Goal: Task Accomplishment & Management: Use online tool/utility

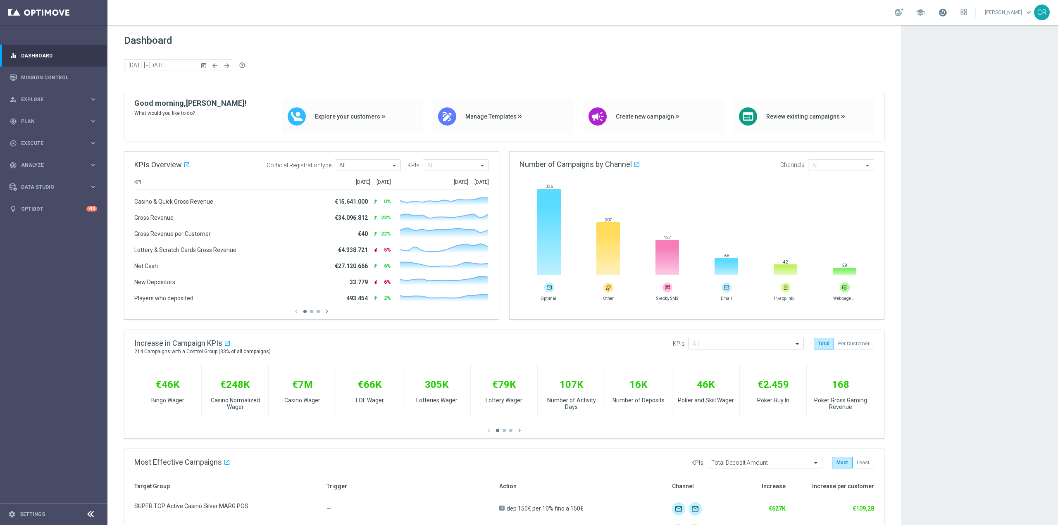
click at [938, 11] on span at bounding box center [942, 12] width 9 height 9
click at [949, 183] on app-dashboard-grid "Dashboard today 29 Sep 2025 - 05 Oct 2025 arrow_back arrow_forward help_outline…" at bounding box center [582, 504] width 950 height 959
click at [62, 117] on div "gps_fixed Plan keyboard_arrow_right" at bounding box center [53, 121] width 107 height 22
click at [60, 139] on link "Target Groups" at bounding box center [53, 138] width 64 height 7
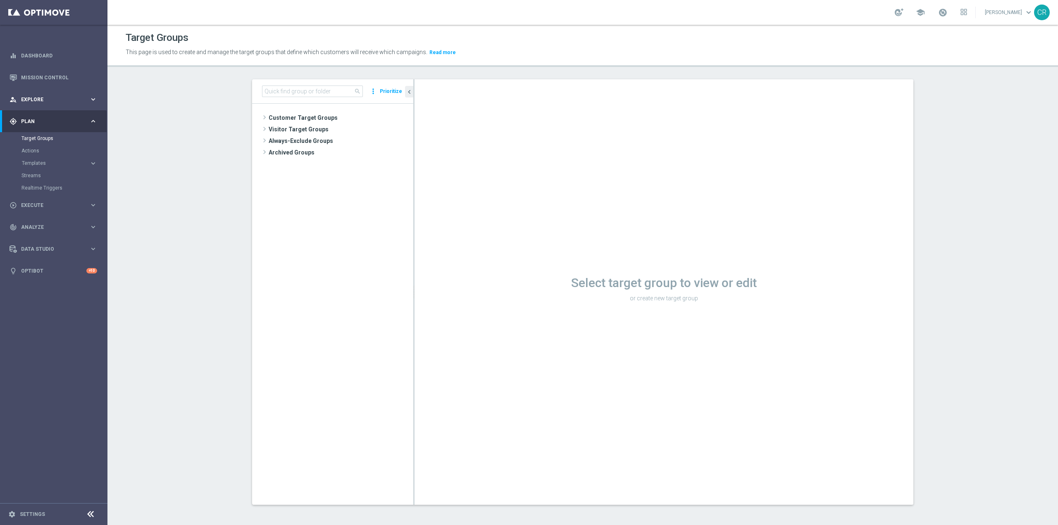
click at [37, 101] on span "Explore" at bounding box center [55, 99] width 68 height 5
click at [38, 114] on link "Customer Explorer" at bounding box center [53, 116] width 64 height 7
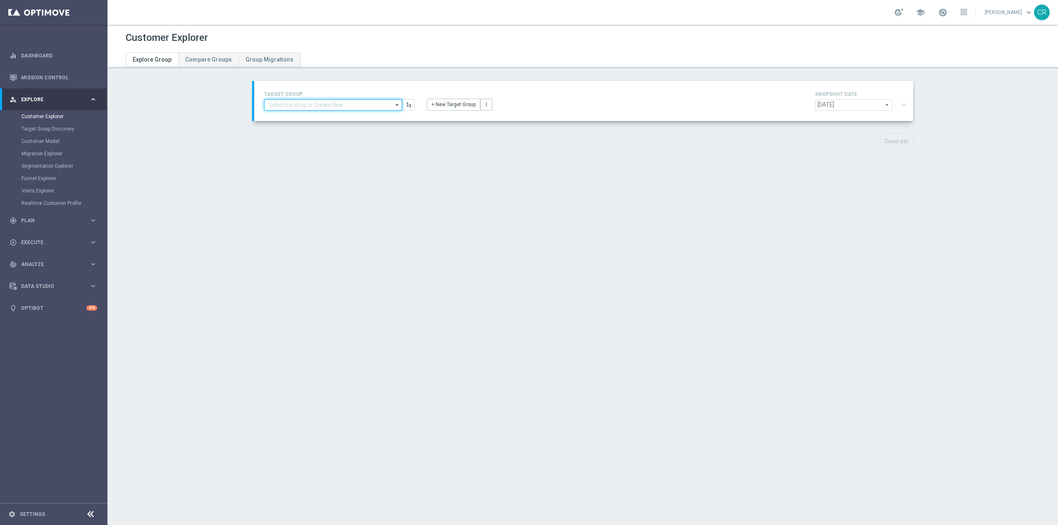
click at [347, 107] on input at bounding box center [333, 105] width 138 height 12
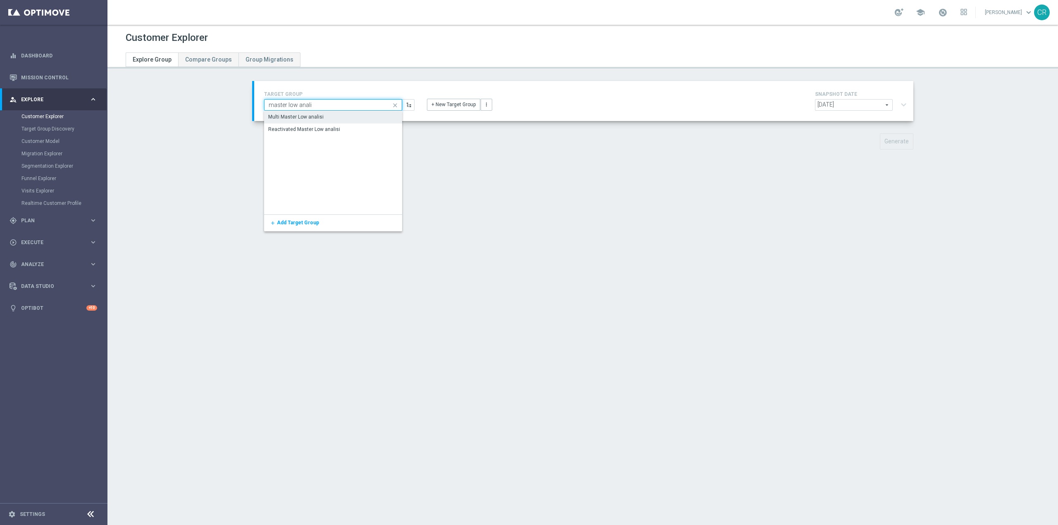
type input "master low anali"
click at [303, 117] on div "Multi Master Low analisi" at bounding box center [295, 116] width 55 height 7
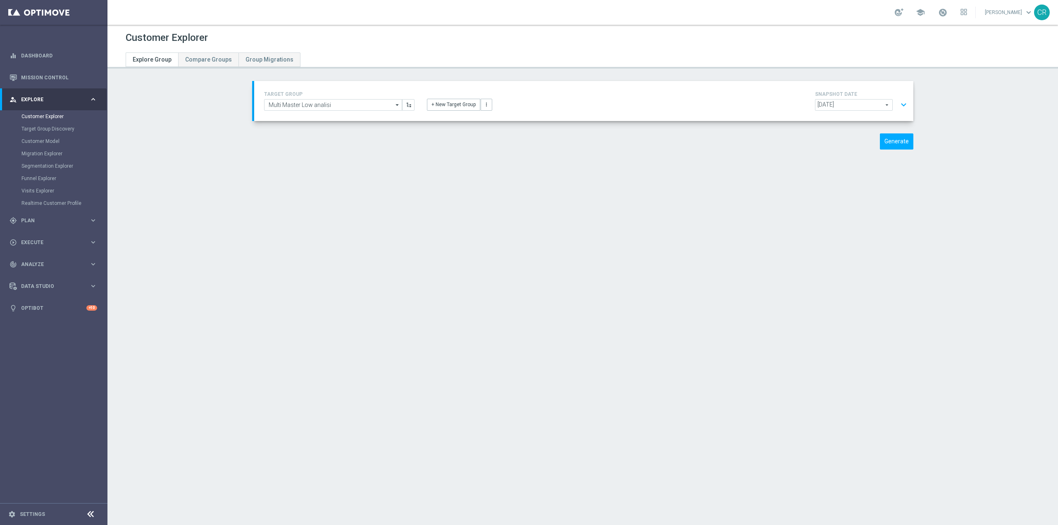
click at [900, 102] on button "expand_more" at bounding box center [903, 105] width 12 height 16
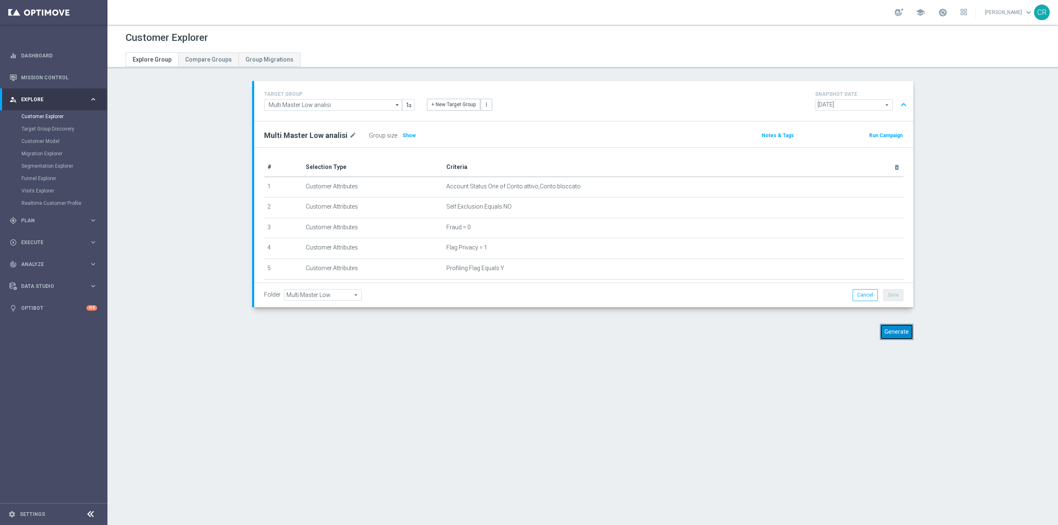
click at [889, 335] on button "Generate" at bounding box center [896, 332] width 33 height 16
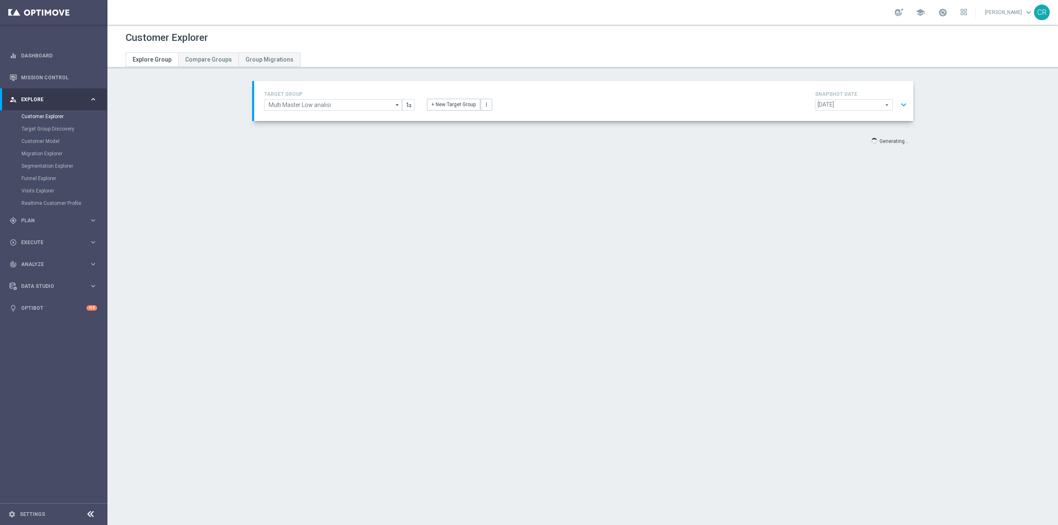
click at [897, 105] on button "expand_more" at bounding box center [903, 105] width 12 height 16
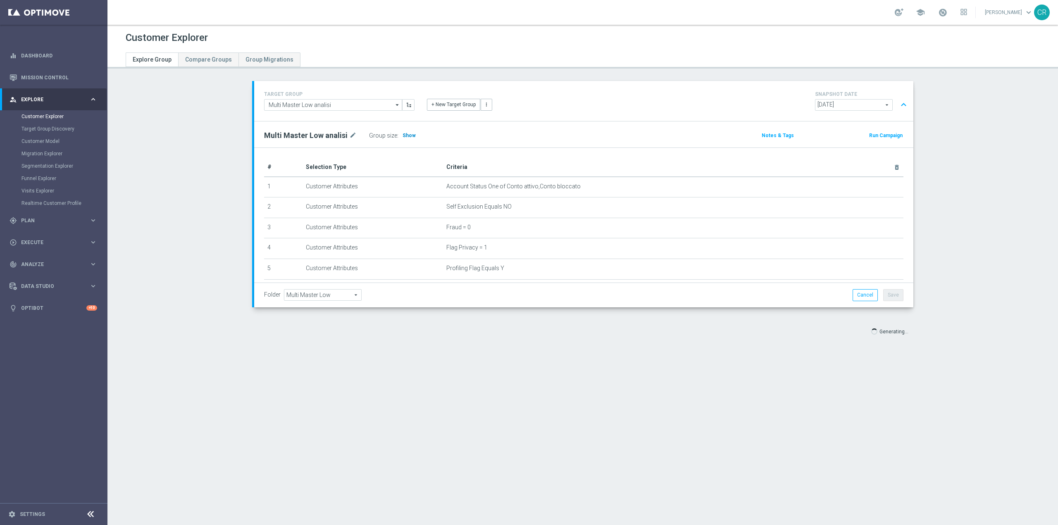
click at [405, 136] on span "Show" at bounding box center [408, 136] width 13 height 6
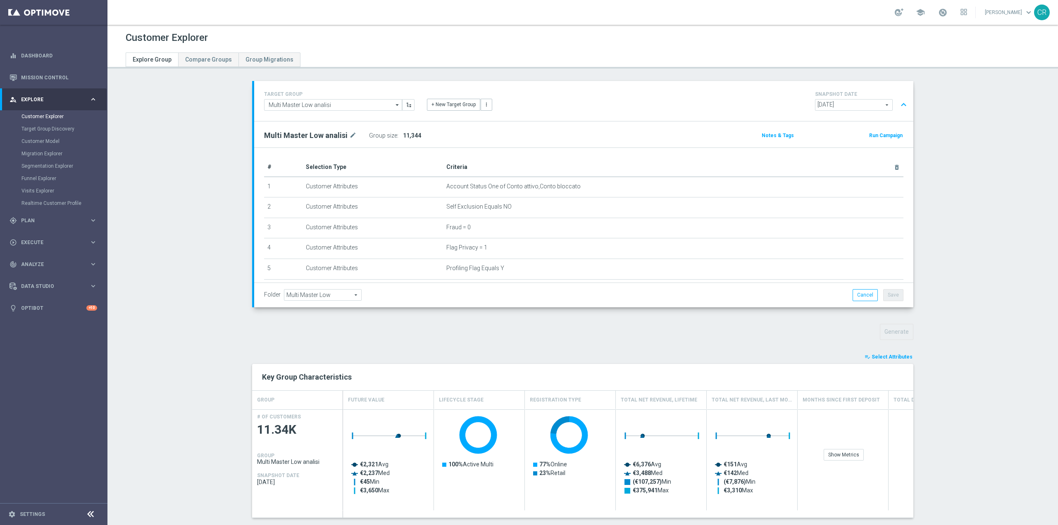
scroll to position [73, 0]
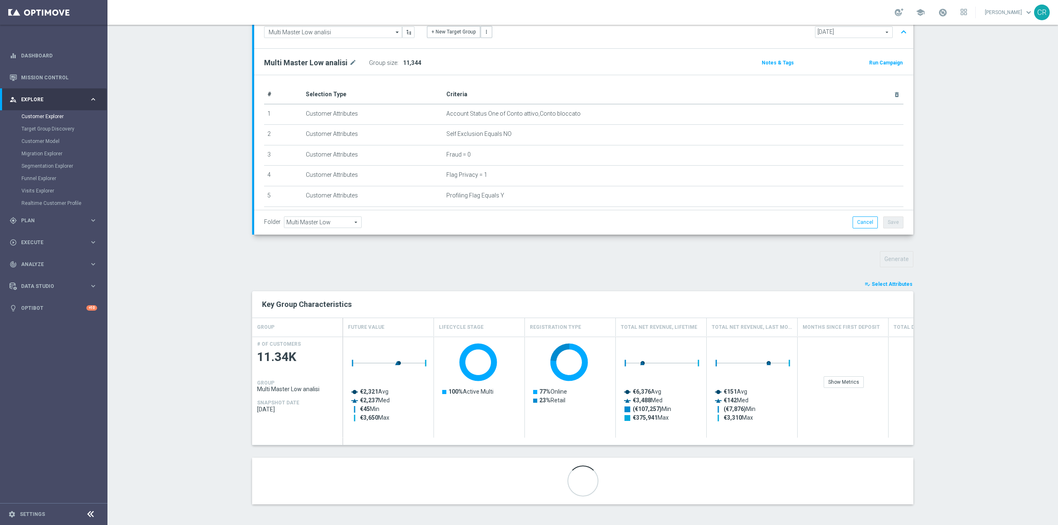
click at [900, 281] on span "Select Attributes" at bounding box center [891, 284] width 41 height 6
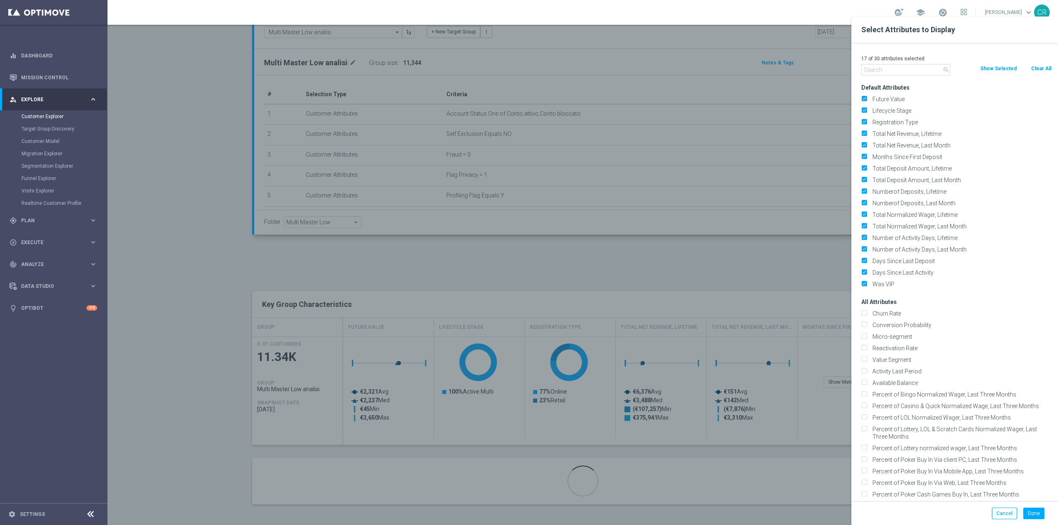
click at [1045, 67] on button "Clear All" at bounding box center [1041, 68] width 22 height 9
checkbox input "false"
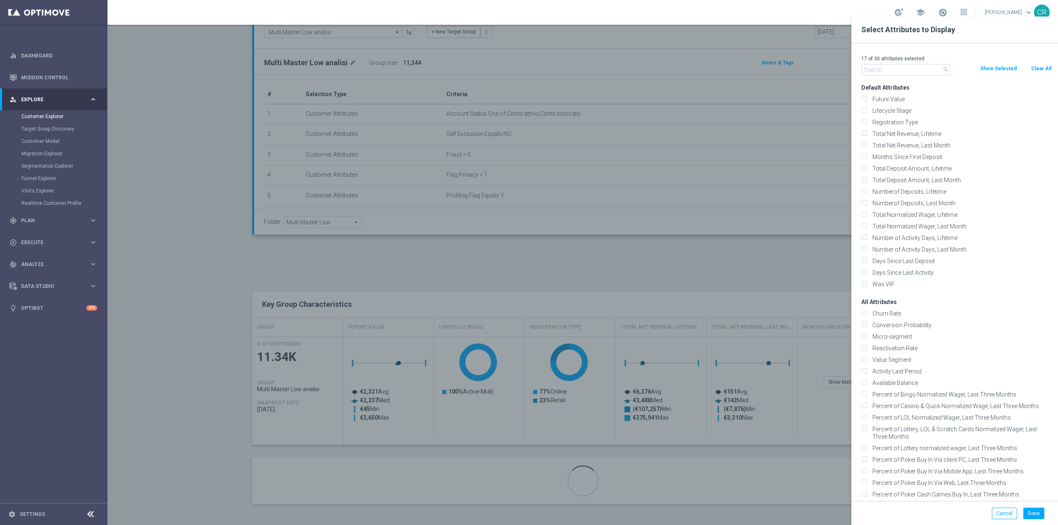
checkbox input "false"
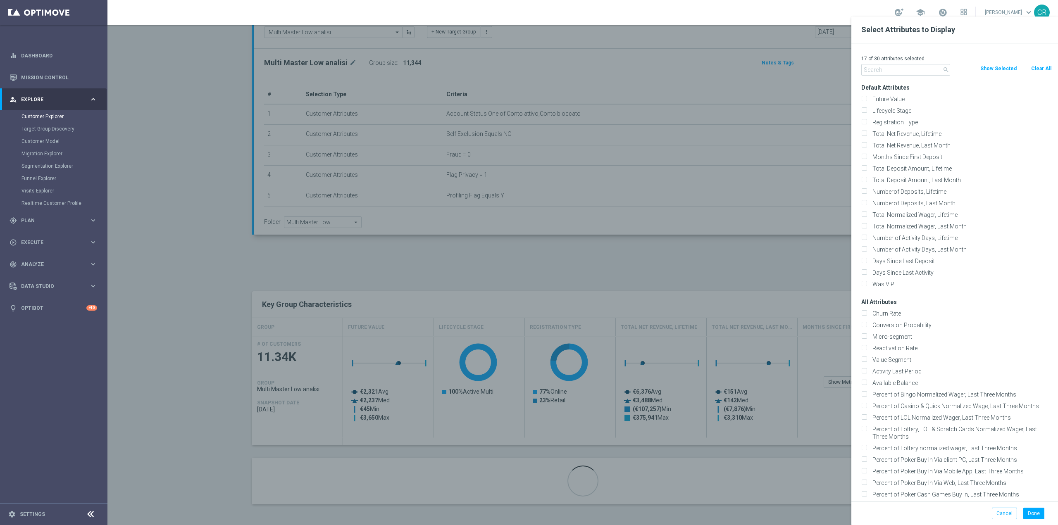
checkbox input "false"
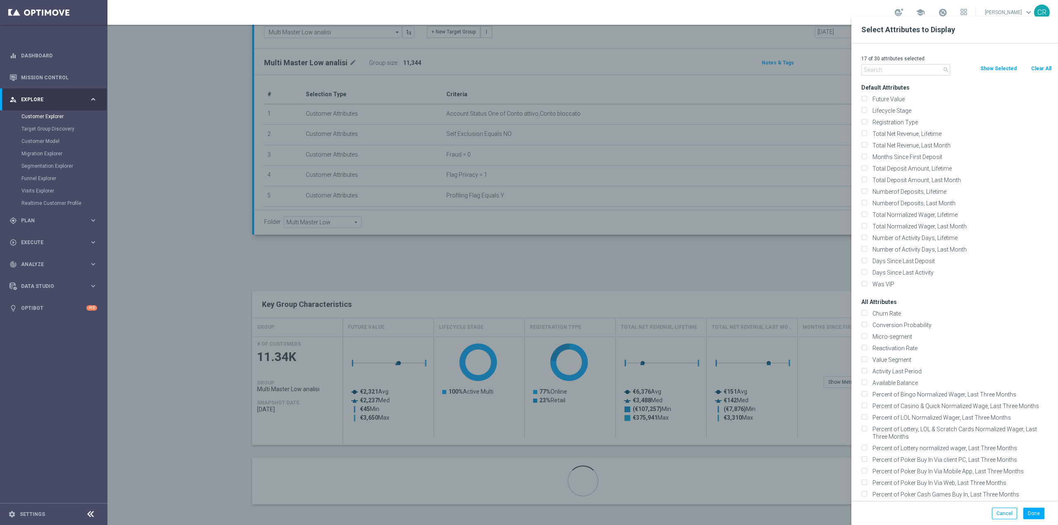
checkbox input "false"
click at [869, 109] on label "Lifecycle Stage" at bounding box center [960, 110] width 182 height 7
click at [866, 109] on input "Lifecycle Stage" at bounding box center [863, 111] width 5 height 5
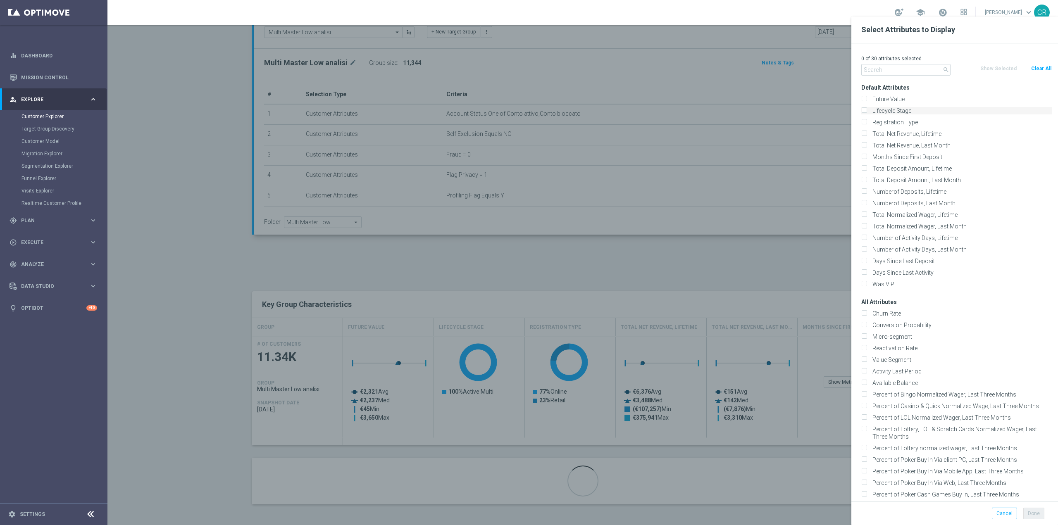
checkbox input "true"
click at [881, 71] on input "text" at bounding box center [905, 70] width 89 height 12
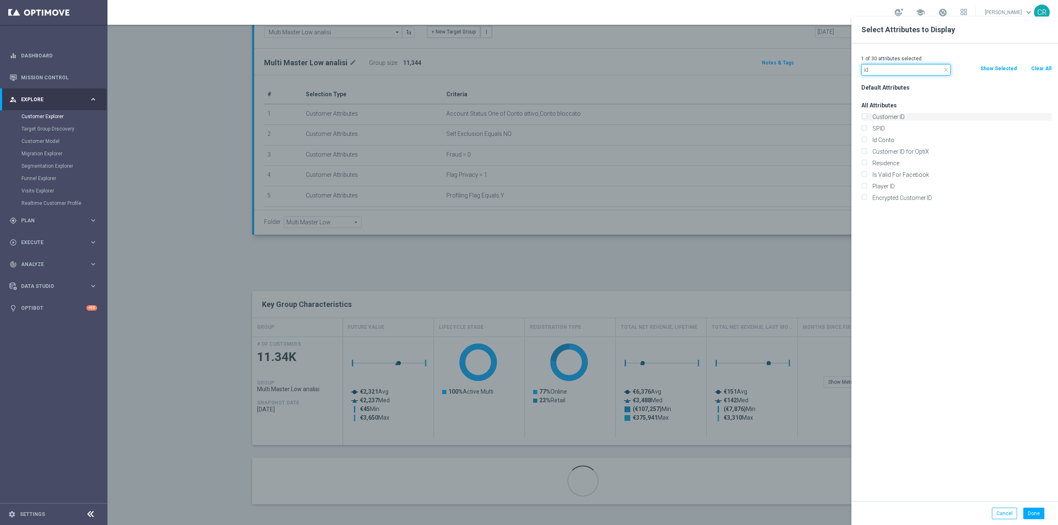
type input "id"
click at [875, 114] on label "Customer ID" at bounding box center [960, 116] width 182 height 7
click at [866, 115] on input "Customer ID" at bounding box center [863, 117] width 5 height 5
checkbox input "true"
click at [863, 141] on input "Id Conto" at bounding box center [863, 140] width 5 height 5
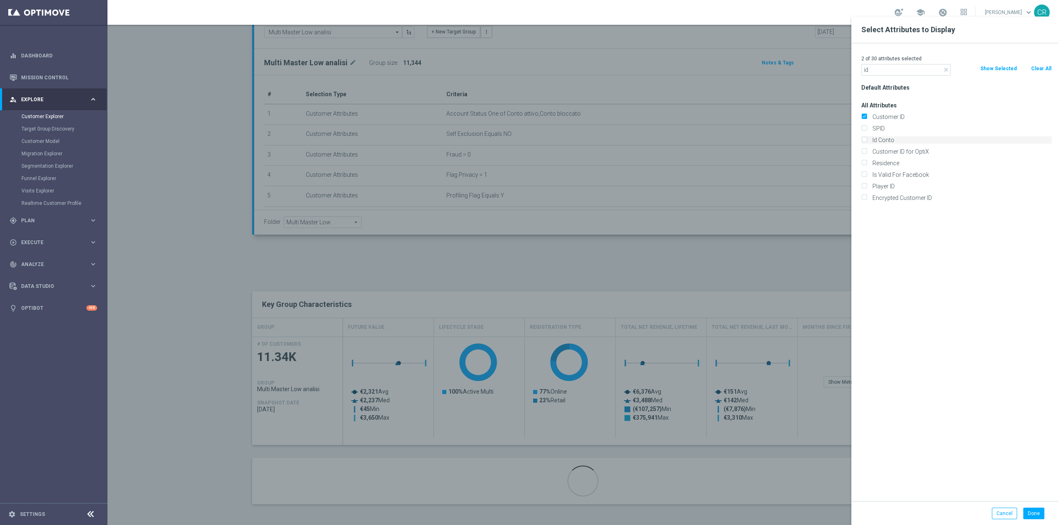
checkbox input "true"
click at [1031, 517] on button "Done" at bounding box center [1033, 514] width 21 height 12
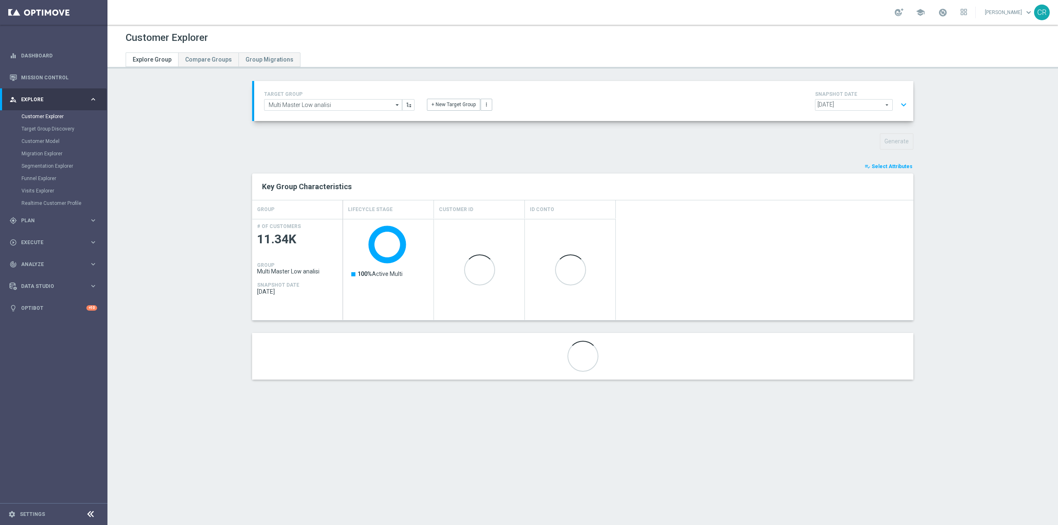
scroll to position [0, 0]
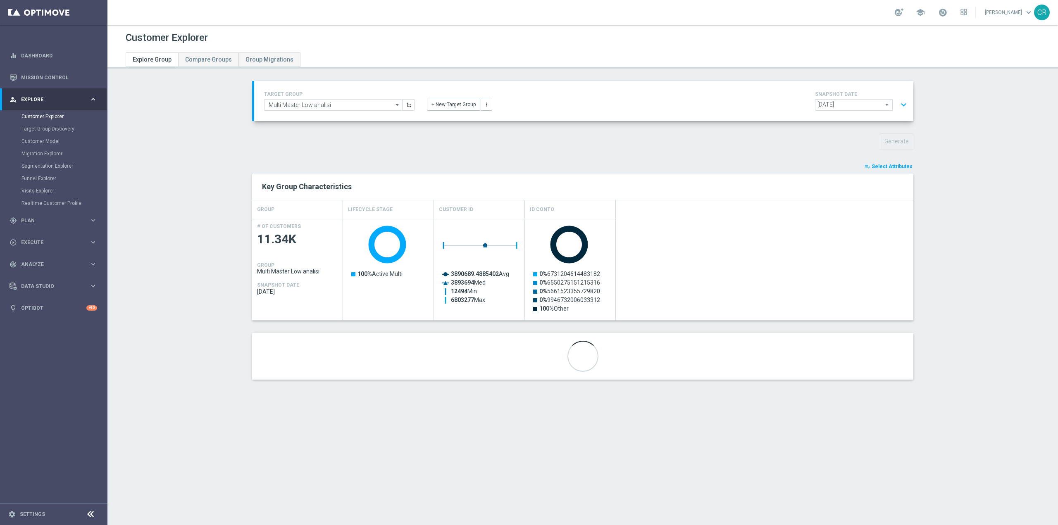
click at [900, 98] on button "expand_more" at bounding box center [903, 105] width 12 height 16
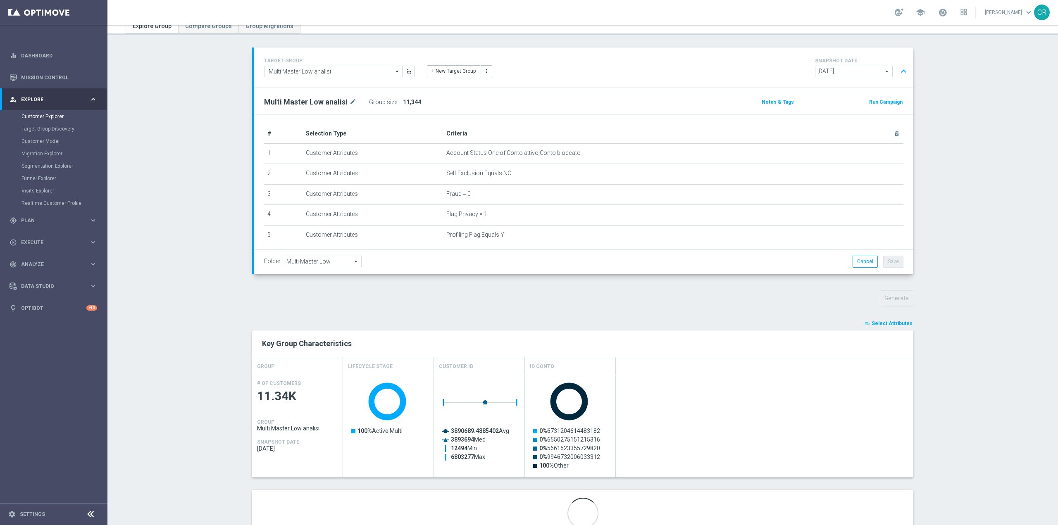
scroll to position [66, 0]
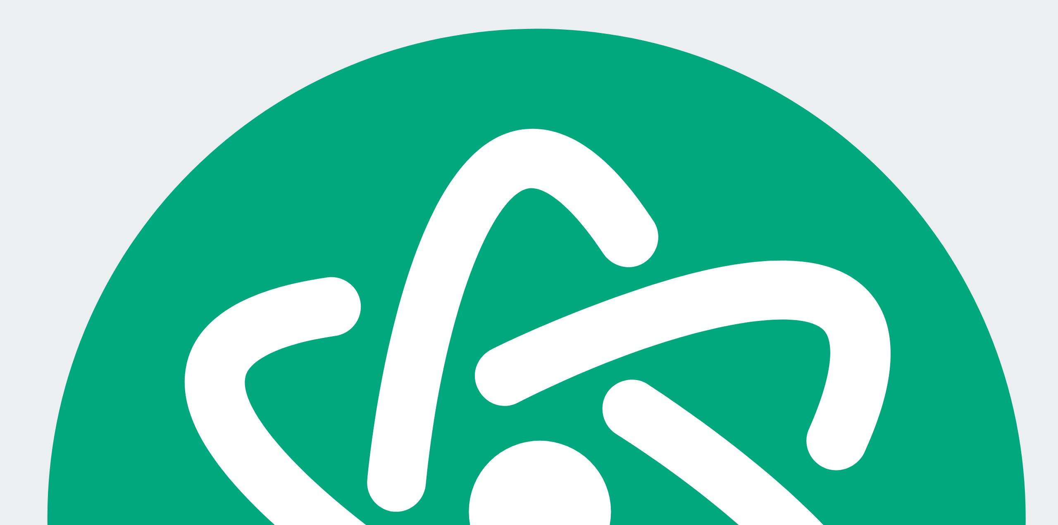
scroll to position [5065, 0]
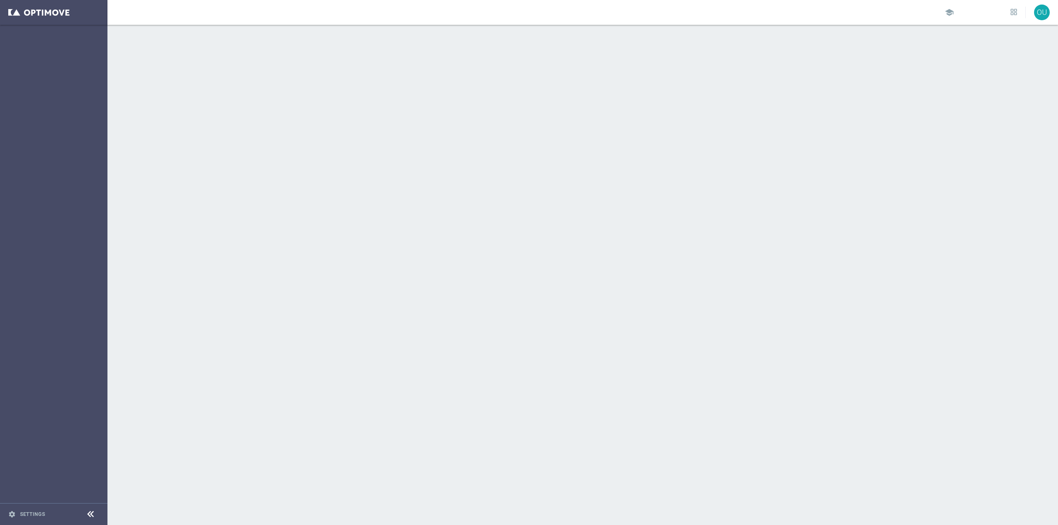
scroll to position [5065, 0]
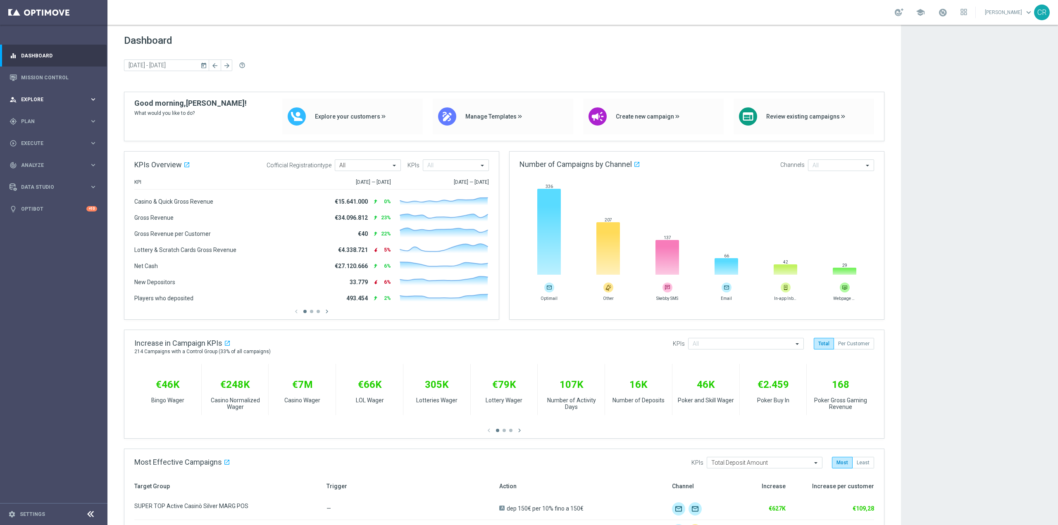
click at [61, 97] on span "Explore" at bounding box center [55, 99] width 68 height 5
click at [50, 111] on div "Customer Explorer" at bounding box center [63, 116] width 85 height 12
click at [49, 114] on link "Customer Explorer" at bounding box center [53, 116] width 64 height 7
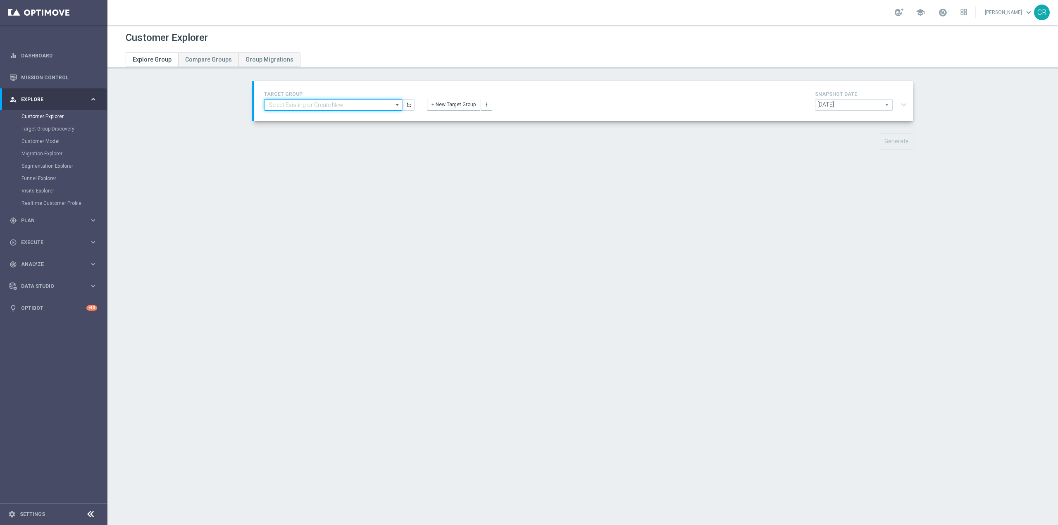
click at [359, 102] on input at bounding box center [333, 105] width 138 height 12
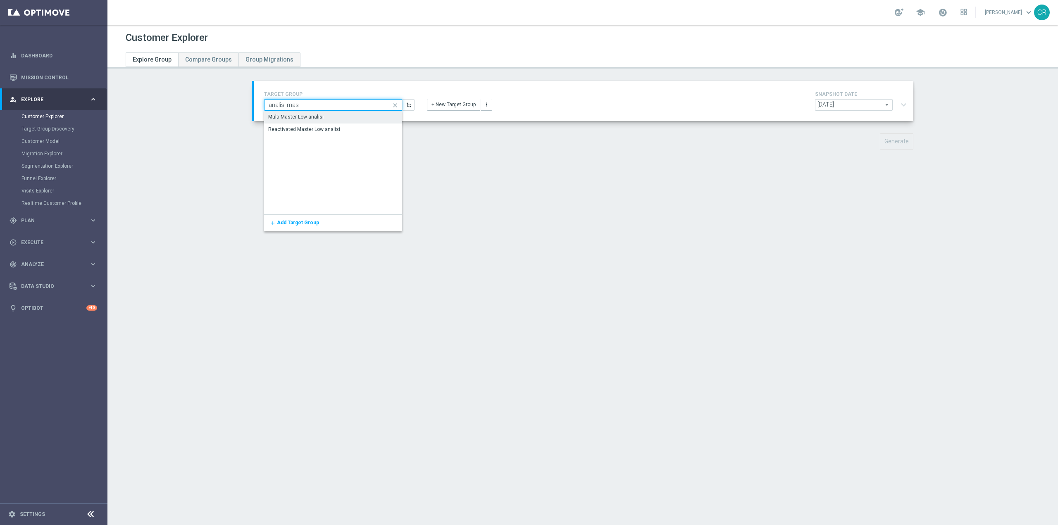
type input "analisi mas"
click at [331, 112] on div "Multi Master Low analisi" at bounding box center [333, 117] width 138 height 12
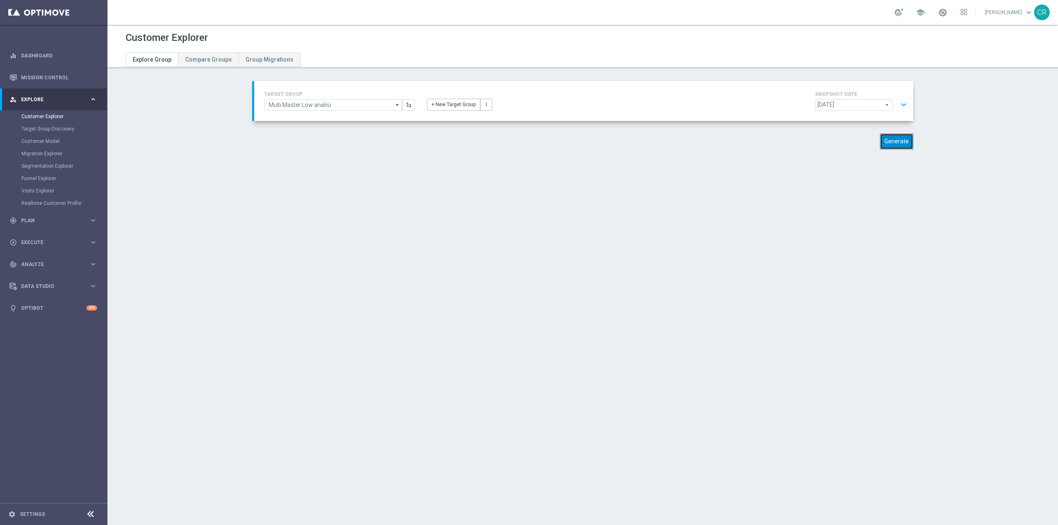
click at [890, 145] on button "Generate" at bounding box center [896, 141] width 33 height 16
click at [902, 101] on button "expand_more" at bounding box center [903, 105] width 12 height 16
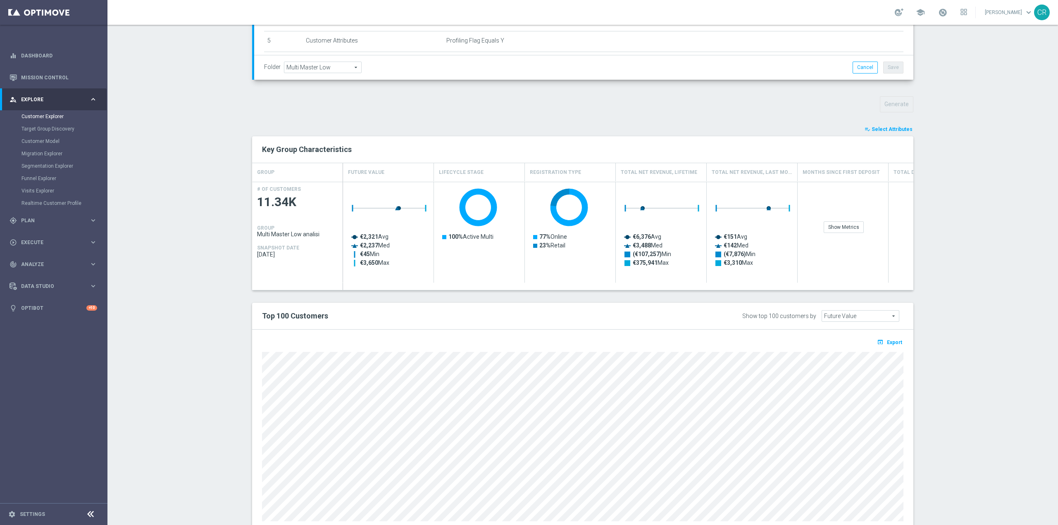
scroll to position [213, 0]
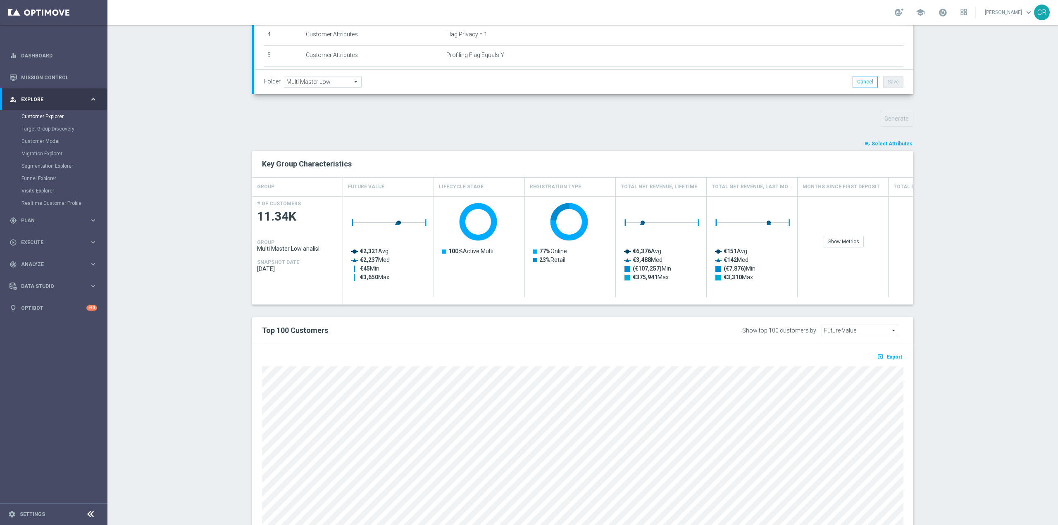
click at [887, 141] on span "Select Attributes" at bounding box center [891, 144] width 41 height 6
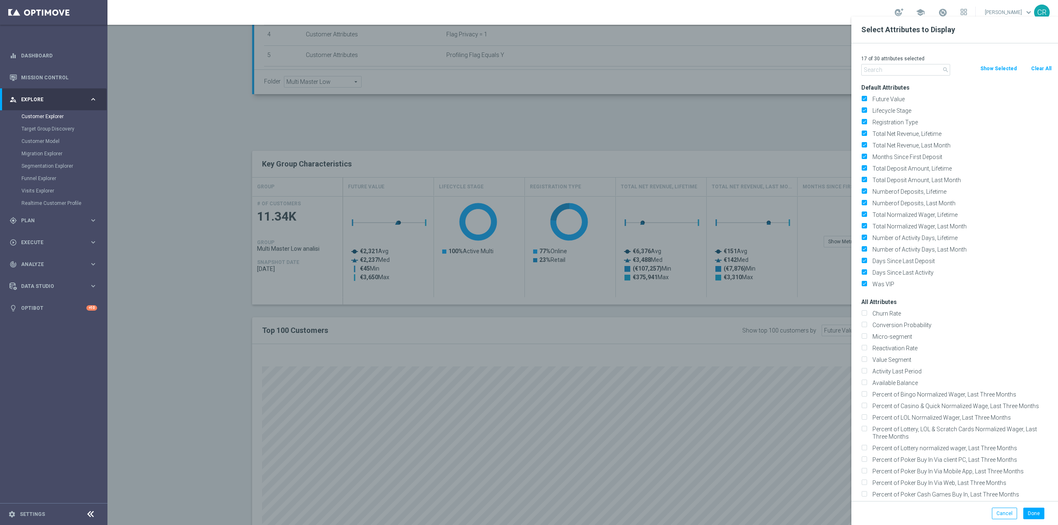
click at [1047, 69] on button "Clear All" at bounding box center [1041, 68] width 22 height 9
checkbox input "false"
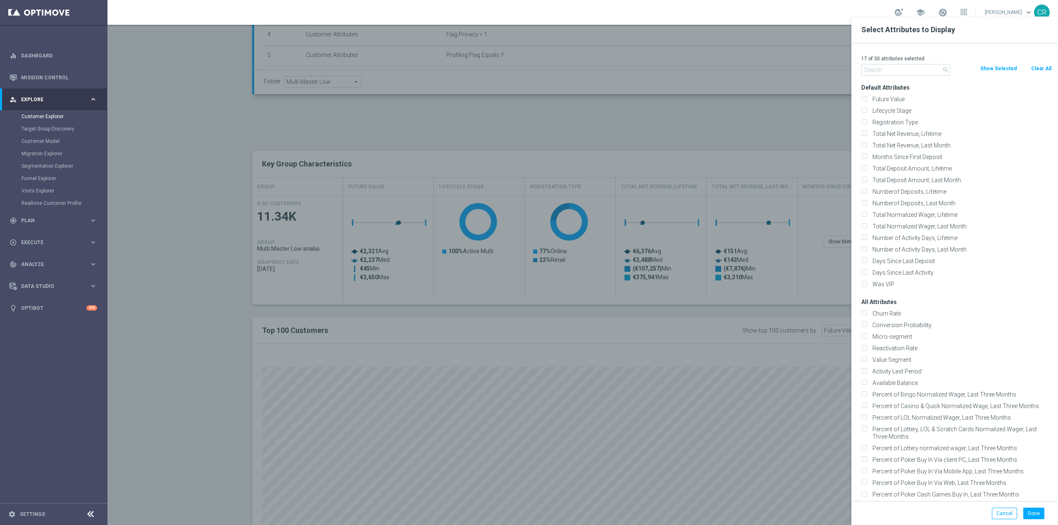
checkbox input "false"
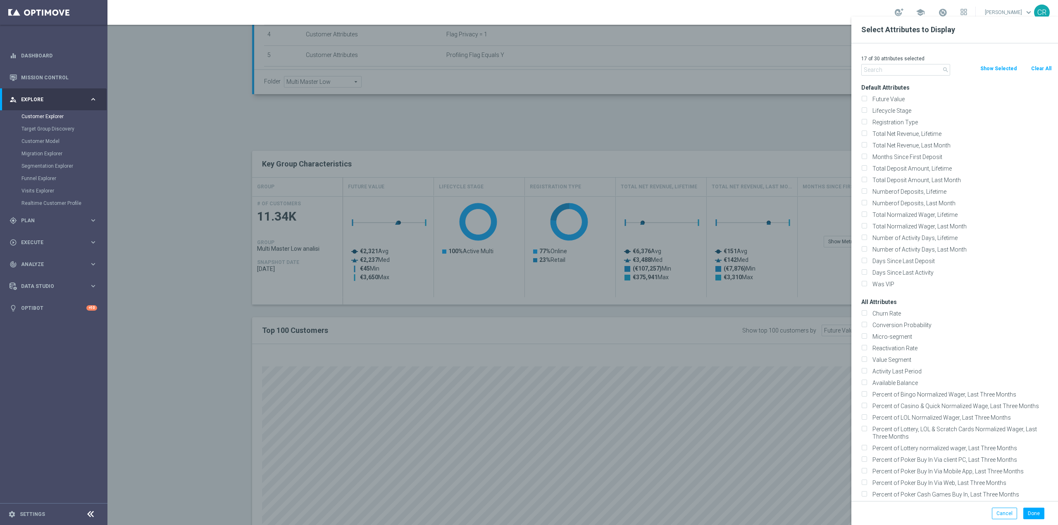
checkbox input "false"
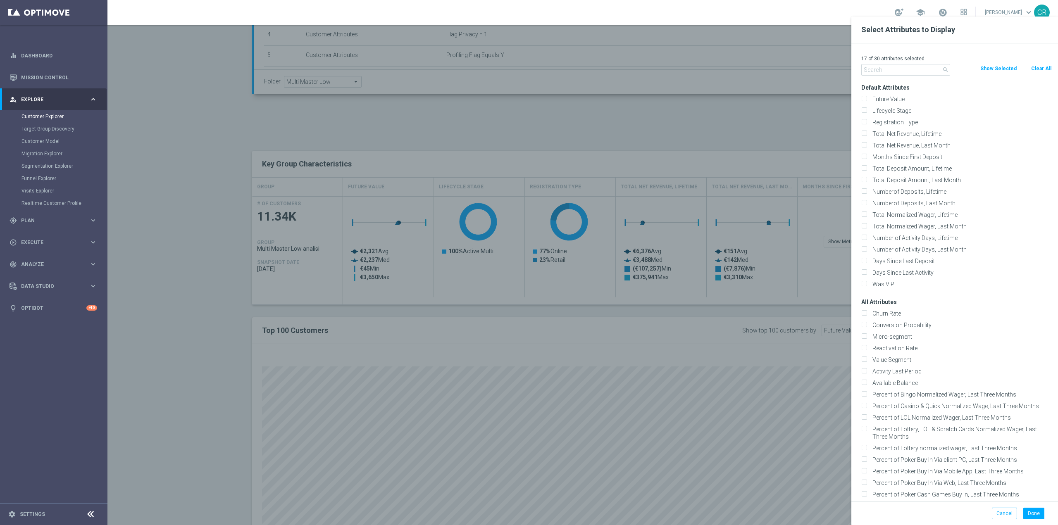
checkbox input "false"
click at [888, 107] on label "Lifecycle Stage" at bounding box center [960, 110] width 182 height 7
click at [866, 109] on input "Lifecycle Stage" at bounding box center [863, 111] width 5 height 5
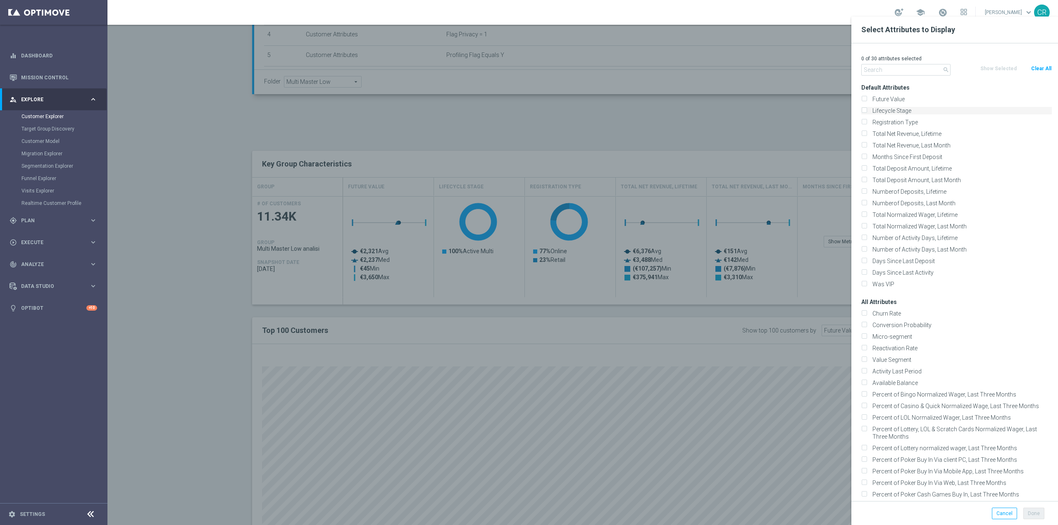
checkbox input "true"
click at [920, 67] on input "text" at bounding box center [905, 70] width 89 height 12
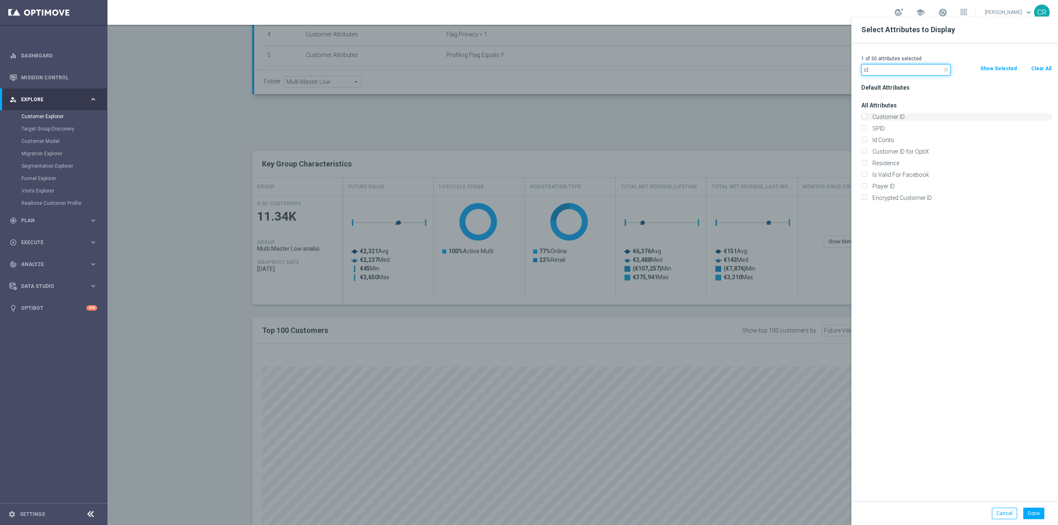
type input "id"
click at [872, 117] on label "Customer ID" at bounding box center [960, 116] width 182 height 7
click at [866, 117] on input "Customer ID" at bounding box center [863, 117] width 5 height 5
checkbox input "true"
click at [874, 140] on label "Id Conto" at bounding box center [960, 139] width 182 height 7
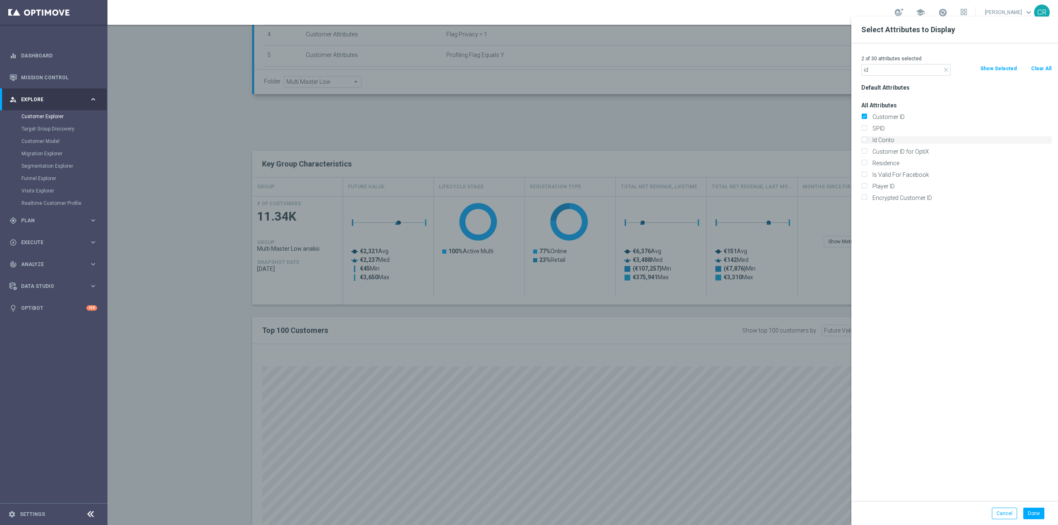
click at [866, 140] on input "Id Conto" at bounding box center [863, 140] width 5 height 5
checkbox input "true"
click at [1040, 513] on button "Done" at bounding box center [1033, 514] width 21 height 12
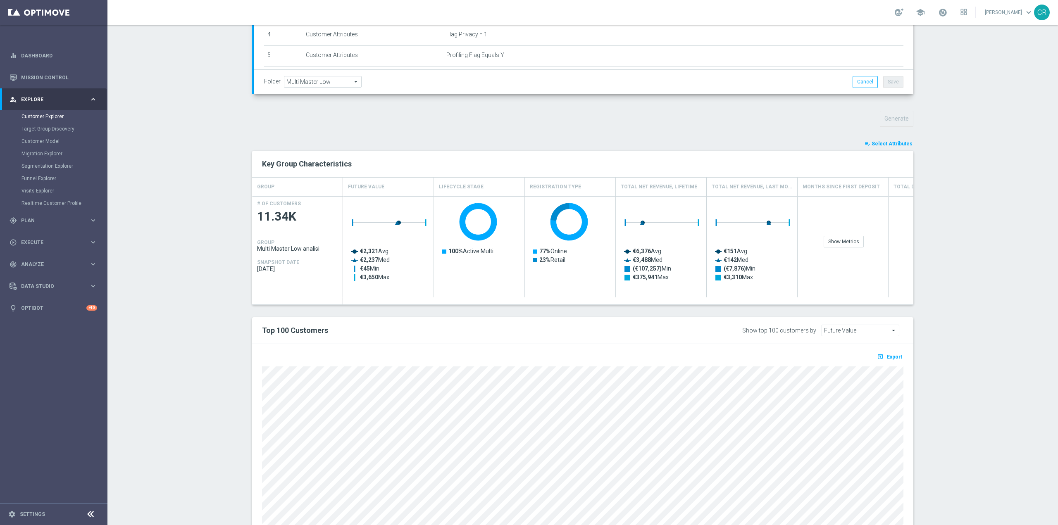
type input "Search"
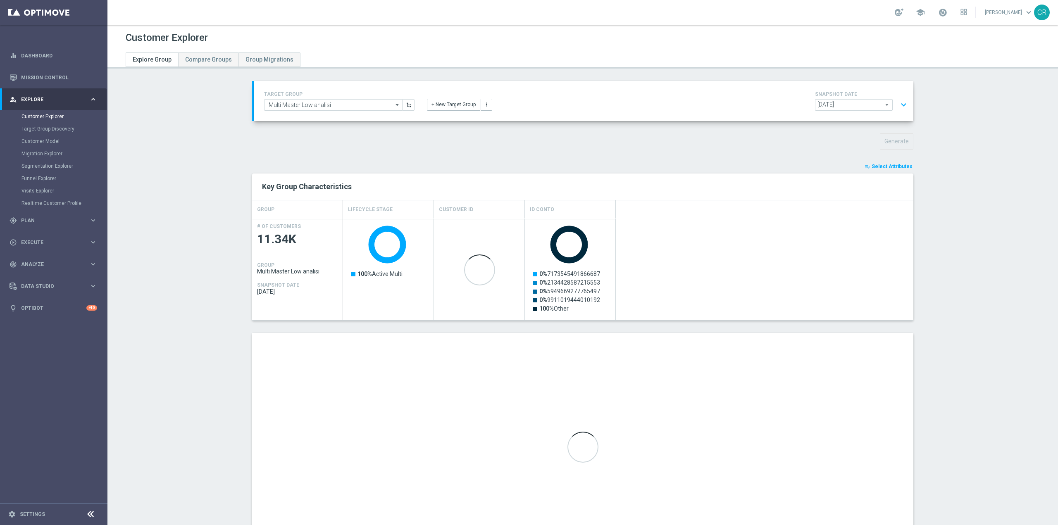
scroll to position [57, 0]
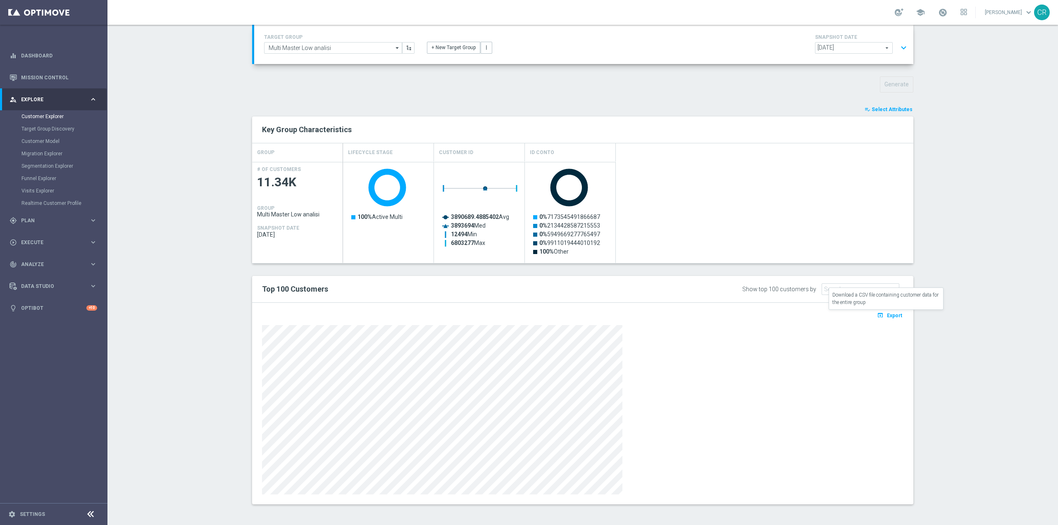
click at [892, 317] on span "Export" at bounding box center [894, 316] width 15 height 6
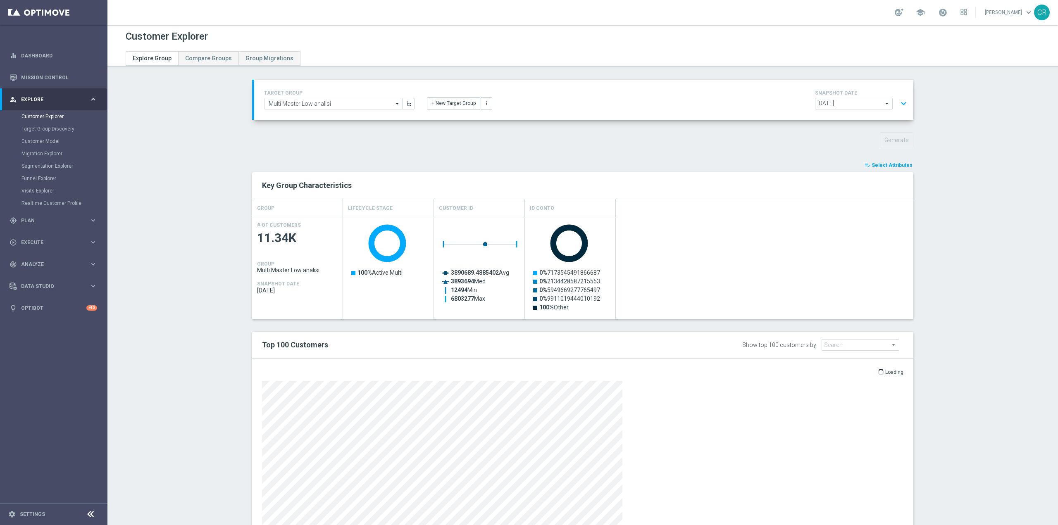
scroll to position [0, 0]
click at [897, 104] on button "expand_more" at bounding box center [903, 105] width 12 height 16
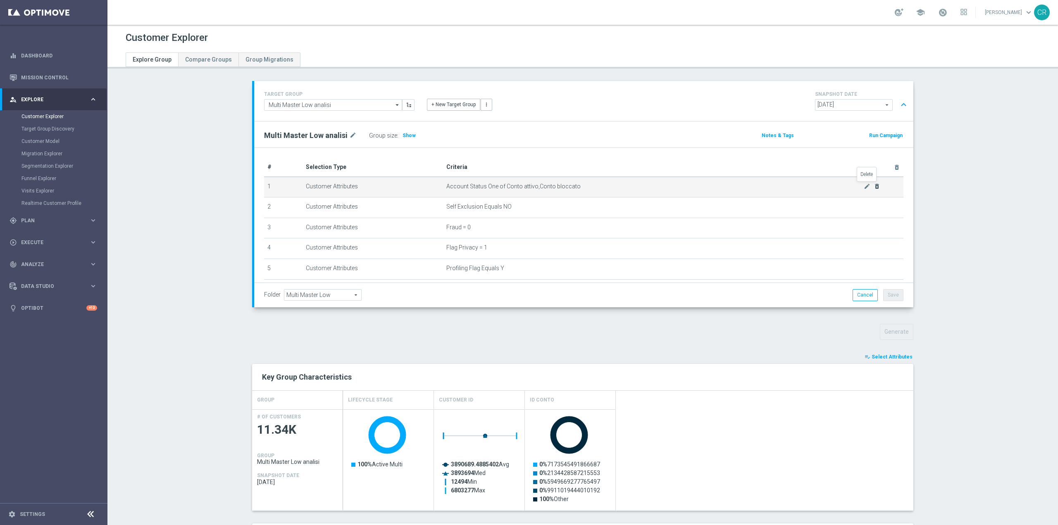
click at [874, 186] on icon "delete_forever" at bounding box center [877, 186] width 7 height 7
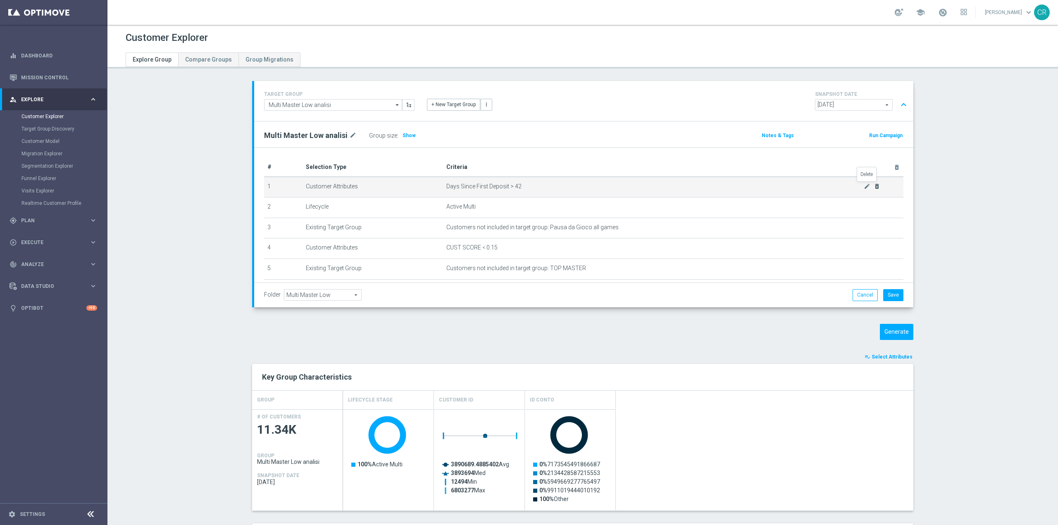
click at [874, 186] on icon "delete_forever" at bounding box center [877, 186] width 7 height 7
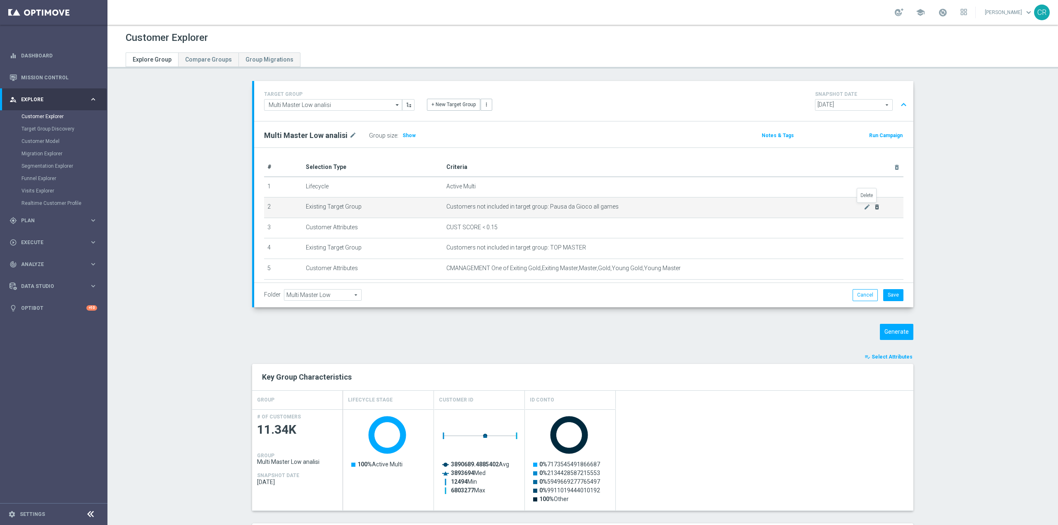
click at [874, 207] on icon "delete_forever" at bounding box center [877, 207] width 7 height 7
click at [874, 208] on icon "delete_forever" at bounding box center [877, 207] width 7 height 7
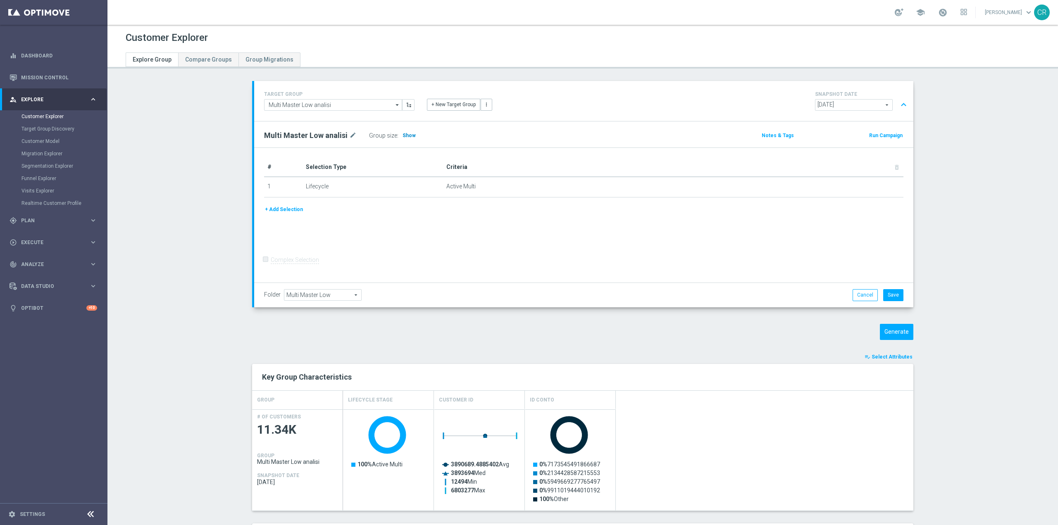
click at [405, 134] on span "Show" at bounding box center [408, 136] width 13 height 6
click at [371, 102] on input "Multi Master Low analisi" at bounding box center [333, 105] width 138 height 12
click at [365, 128] on div "Multi Master Low contattabilità" at bounding box center [333, 130] width 138 height 12
type input "Multi Master Low contattabilità"
click at [427, 136] on span "Show" at bounding box center [427, 136] width 13 height 6
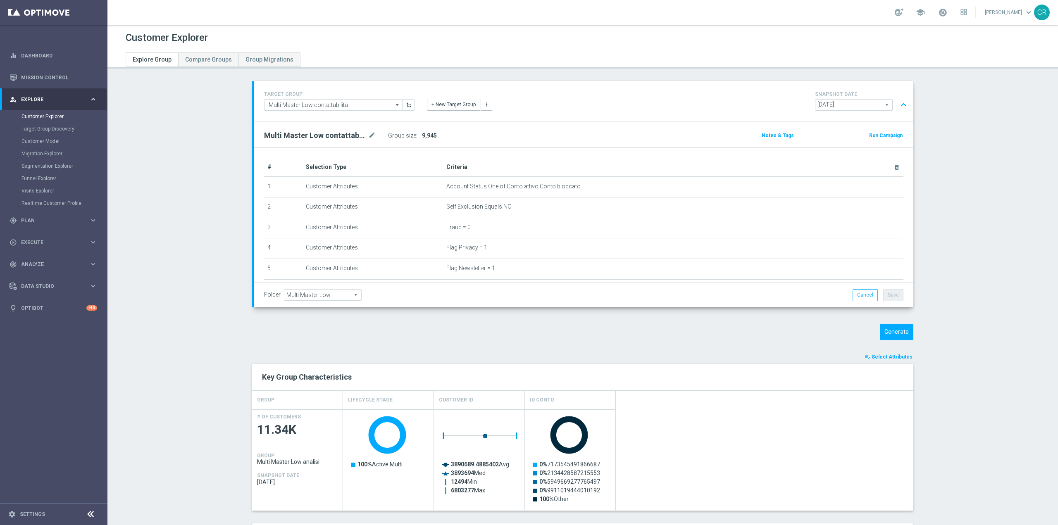
scroll to position [5065, 0]
click at [367, 102] on input "Multi Master Low contattabilità" at bounding box center [333, 105] width 138 height 12
click at [348, 126] on div "Reactivated Master Low analisi" at bounding box center [333, 130] width 138 height 12
type input "Reactivated Master Low analisi"
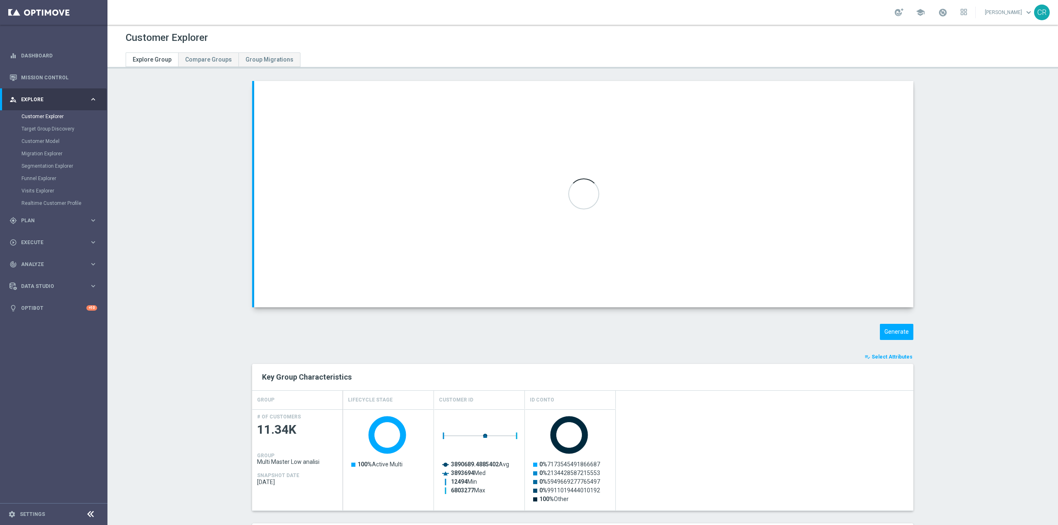
type input "Reactivated Master Low"
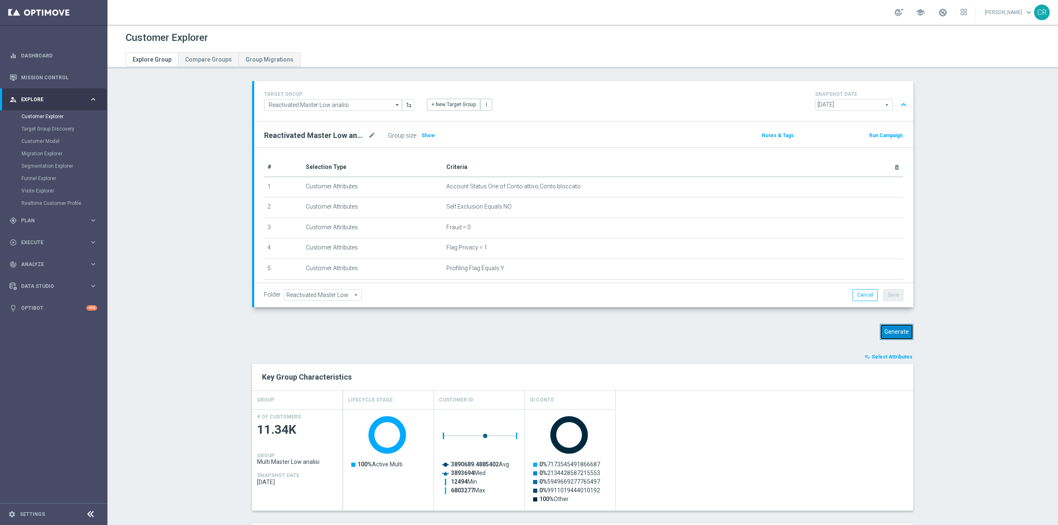
click at [896, 338] on button "Generate" at bounding box center [896, 332] width 33 height 16
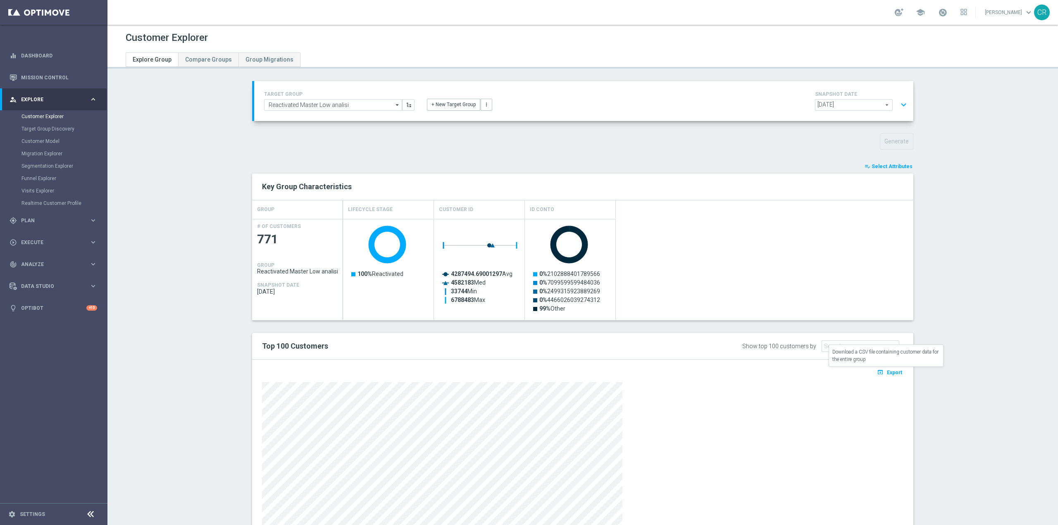
click at [887, 374] on span "Export" at bounding box center [894, 373] width 15 height 6
click at [897, 106] on button "expand_more" at bounding box center [903, 105] width 12 height 16
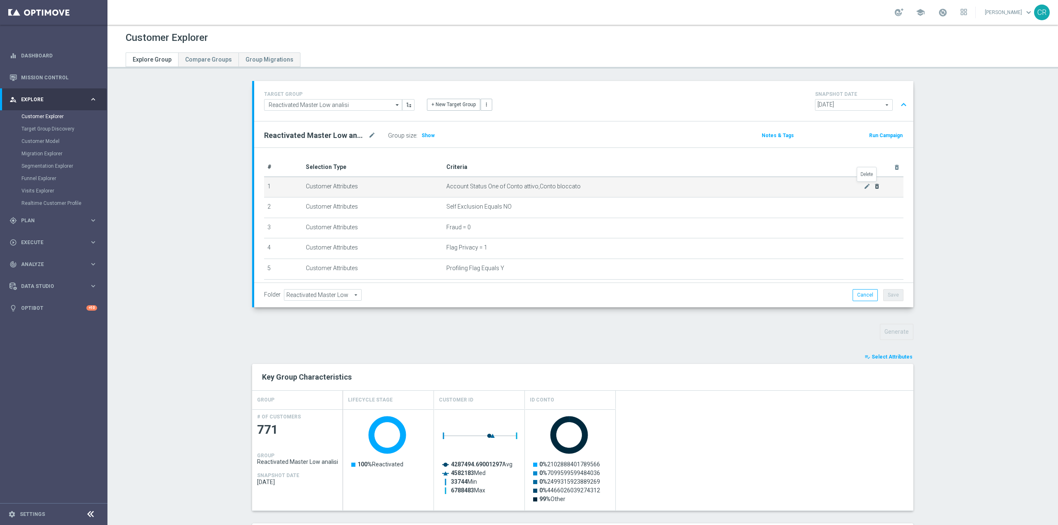
click at [874, 187] on icon "delete_forever" at bounding box center [877, 186] width 7 height 7
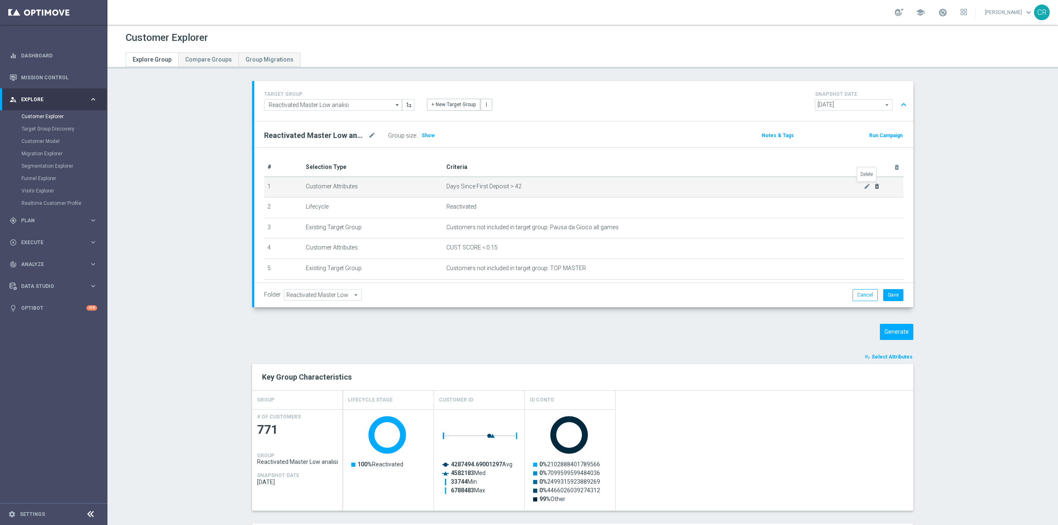
click at [874, 187] on icon "delete_forever" at bounding box center [877, 186] width 7 height 7
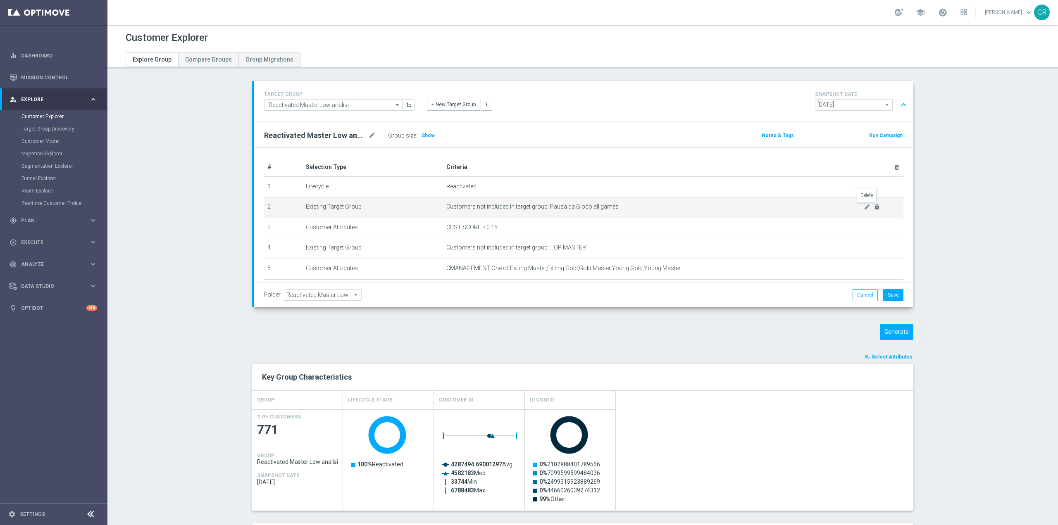
click at [874, 207] on icon "delete_forever" at bounding box center [877, 207] width 7 height 7
click at [874, 208] on icon "delete_forever" at bounding box center [877, 207] width 7 height 7
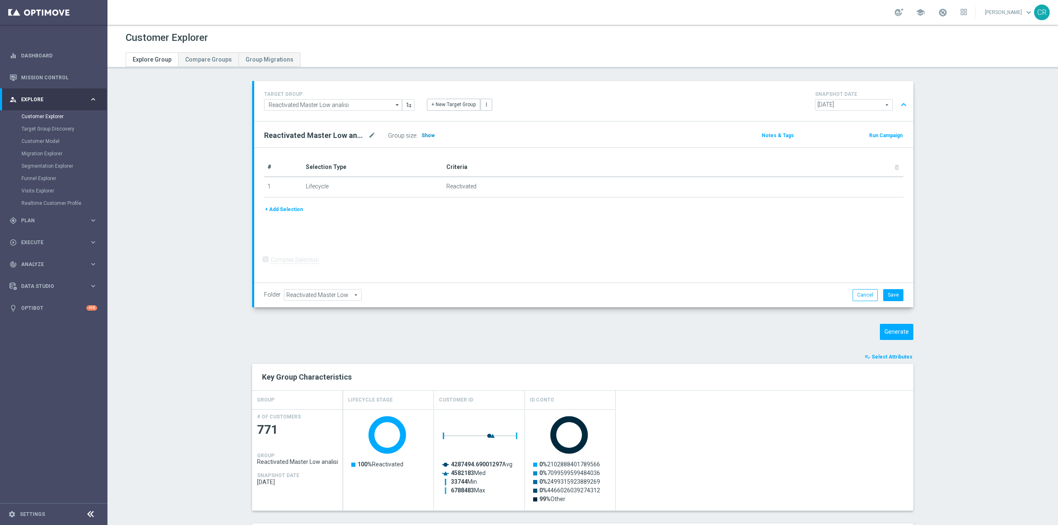
click at [425, 137] on span "Show" at bounding box center [427, 136] width 13 height 6
click at [359, 102] on input "Reactivated Master Low analisi" at bounding box center [333, 105] width 138 height 12
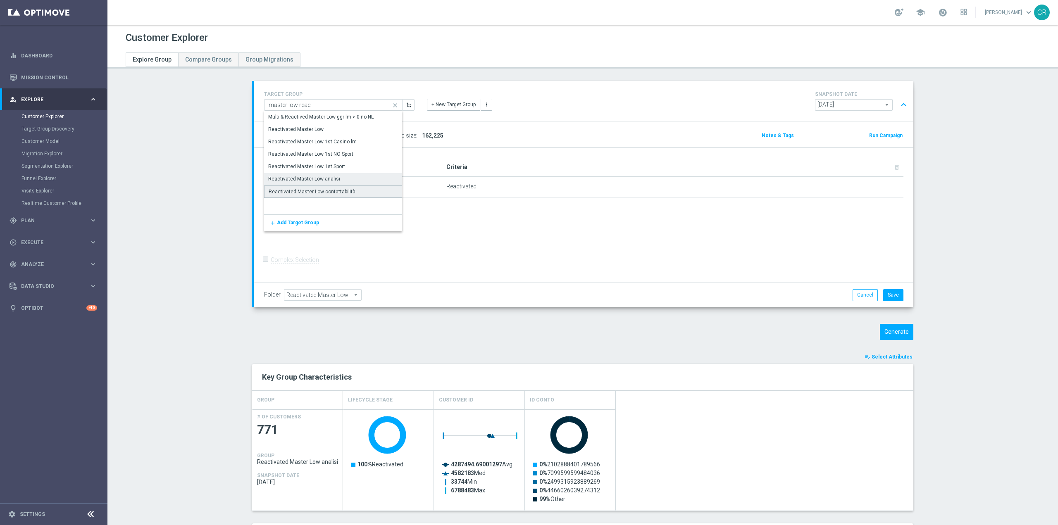
click at [346, 190] on div "Reactivated Master Low contattabilità" at bounding box center [312, 191] width 87 height 7
type input "Reactivated Master Low contattabilità"
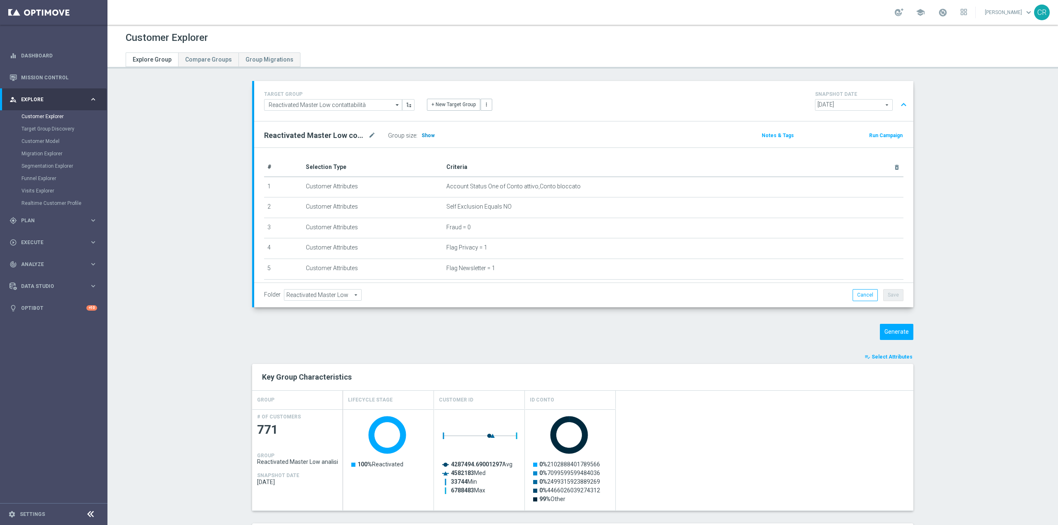
click at [425, 136] on span "Show" at bounding box center [427, 136] width 13 height 6
